Goal: Check status: Check status

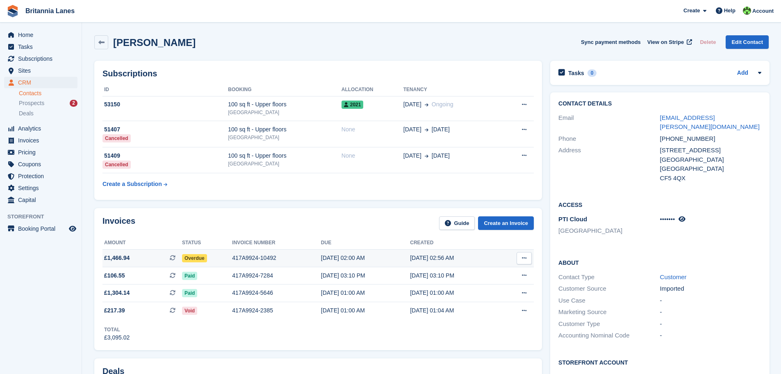
click at [260, 258] on div "417A9924-10492" at bounding box center [276, 258] width 89 height 9
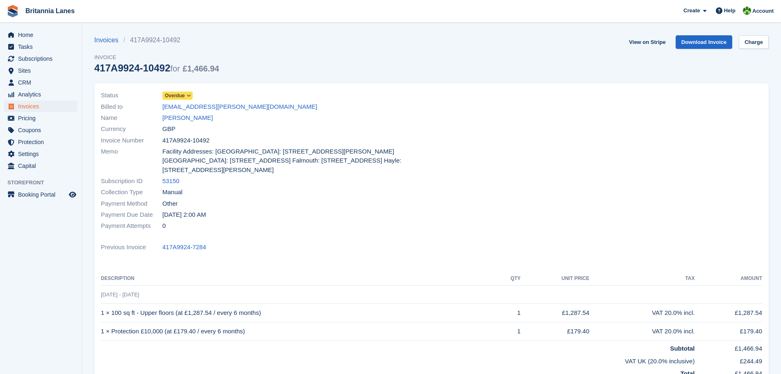
click at [189, 95] on icon at bounding box center [189, 95] width 5 height 5
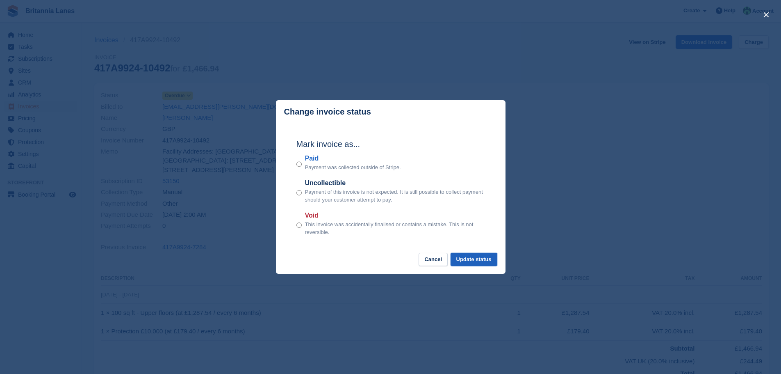
click at [480, 260] on button "Update status" at bounding box center [474, 260] width 47 height 14
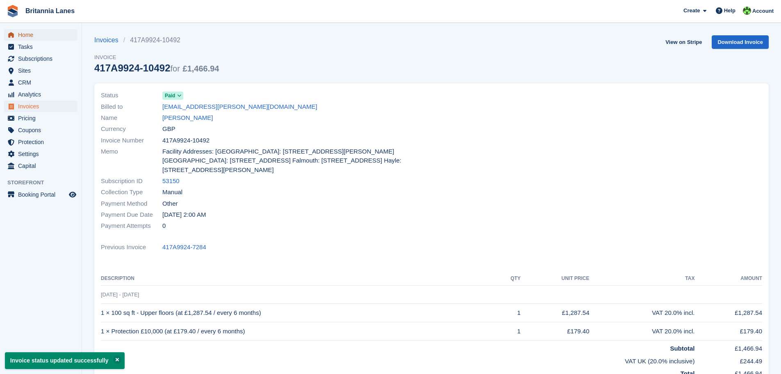
click at [29, 34] on span "Home" at bounding box center [42, 34] width 49 height 11
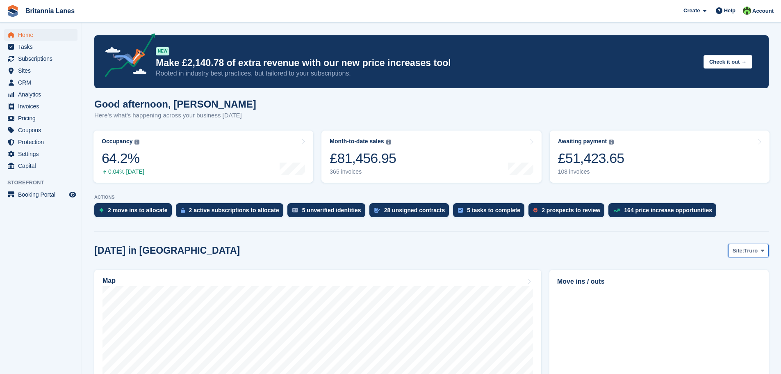
click at [767, 252] on button "Site: Truro" at bounding box center [749, 251] width 41 height 14
click at [745, 298] on link "[GEOGRAPHIC_DATA]" at bounding box center [729, 299] width 74 height 15
